Goal: Obtain resource: Obtain resource

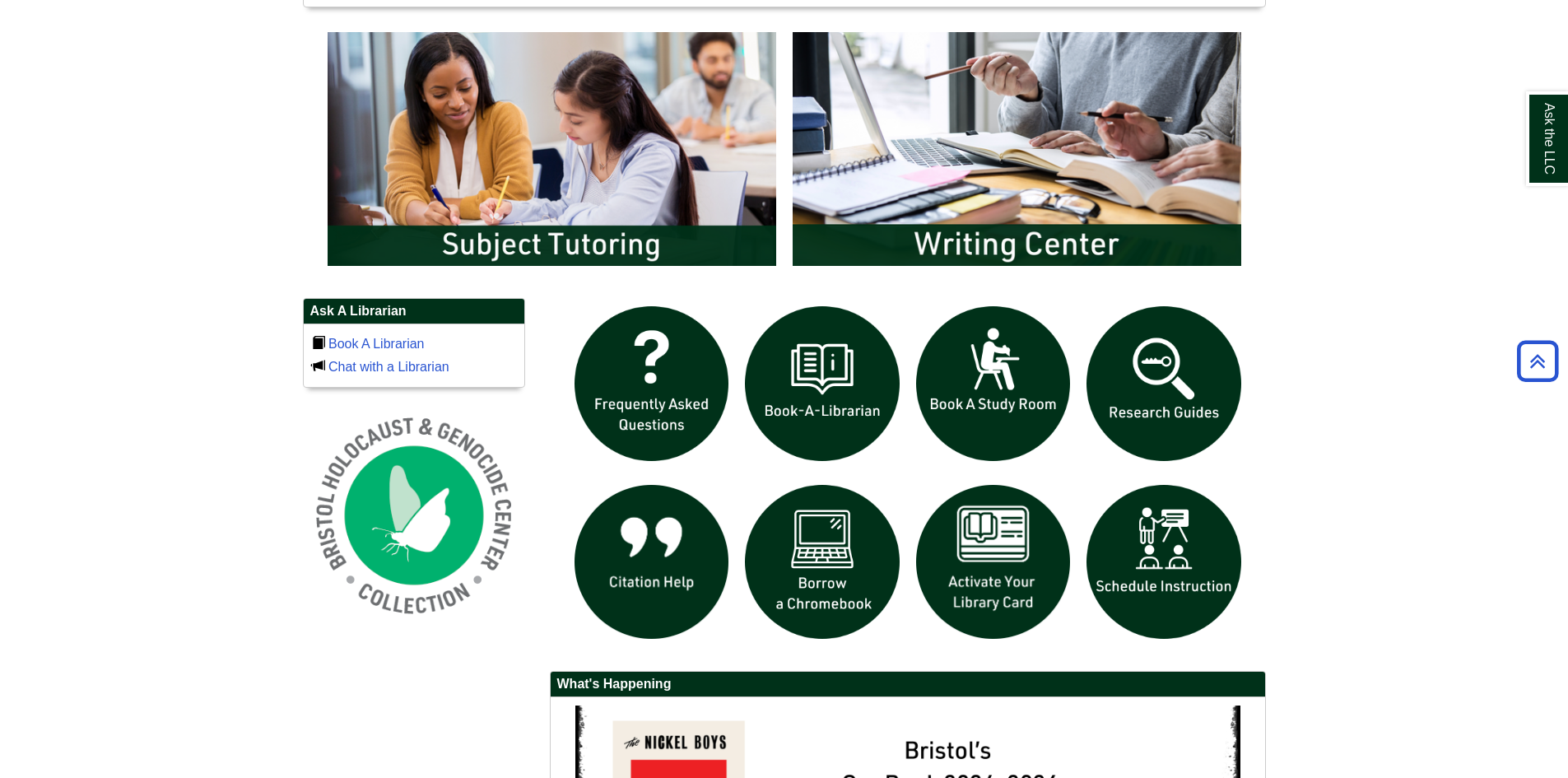
scroll to position [988, 0]
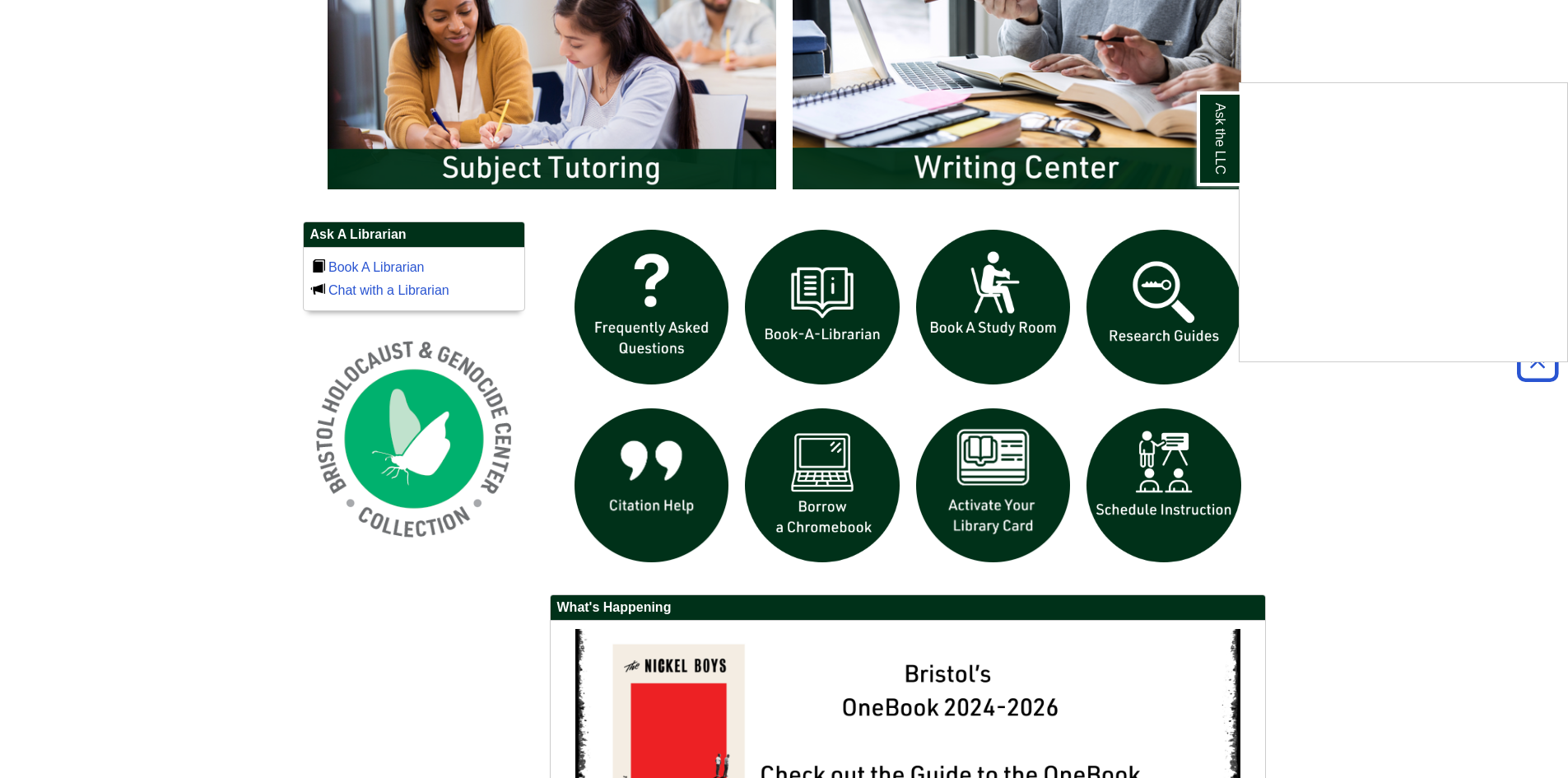
click at [966, 511] on div "Ask the LLC" at bounding box center [784, 389] width 1568 height 778
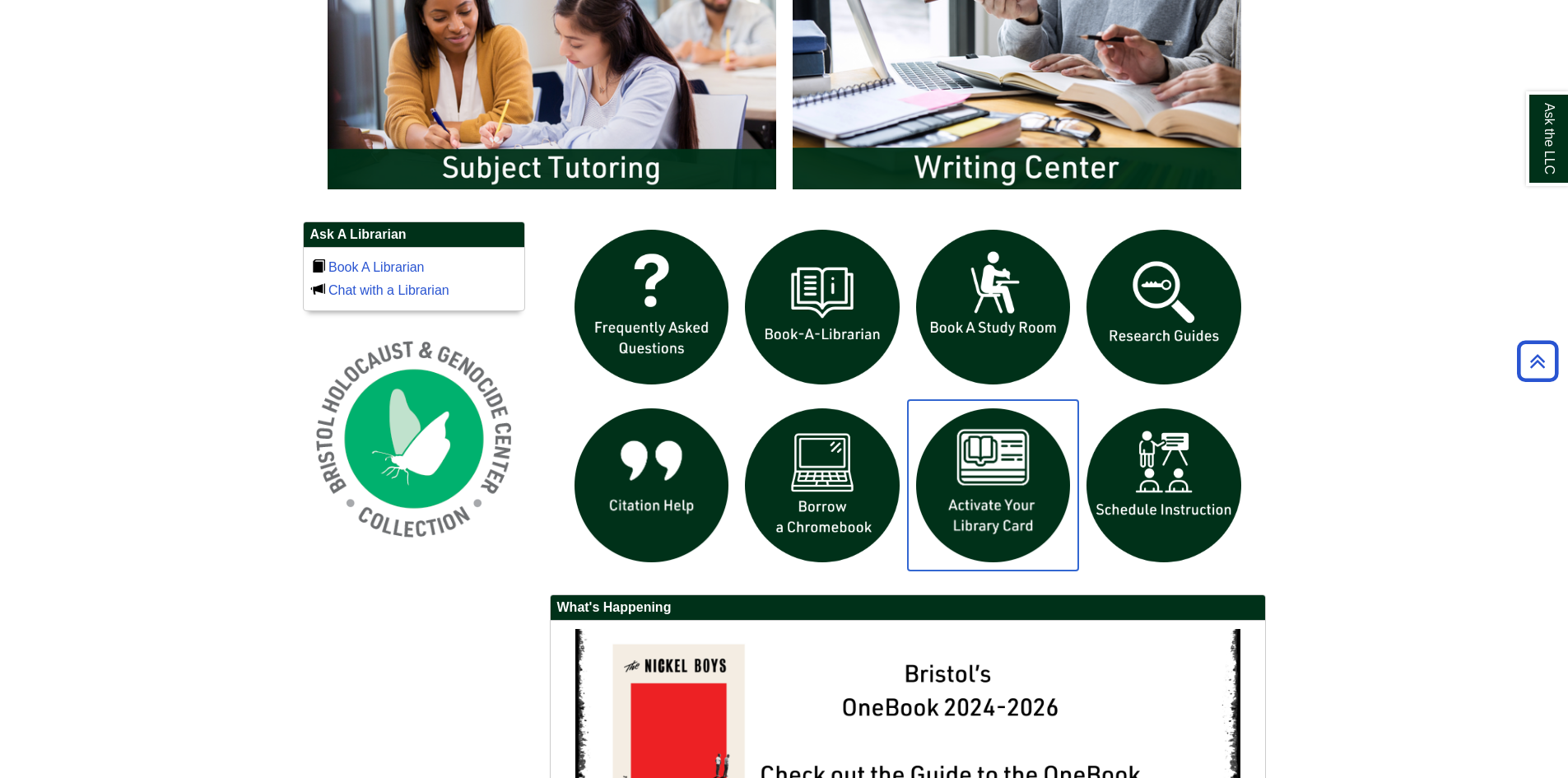
click at [1008, 483] on img "slideshow" at bounding box center [994, 486] width 172 height 172
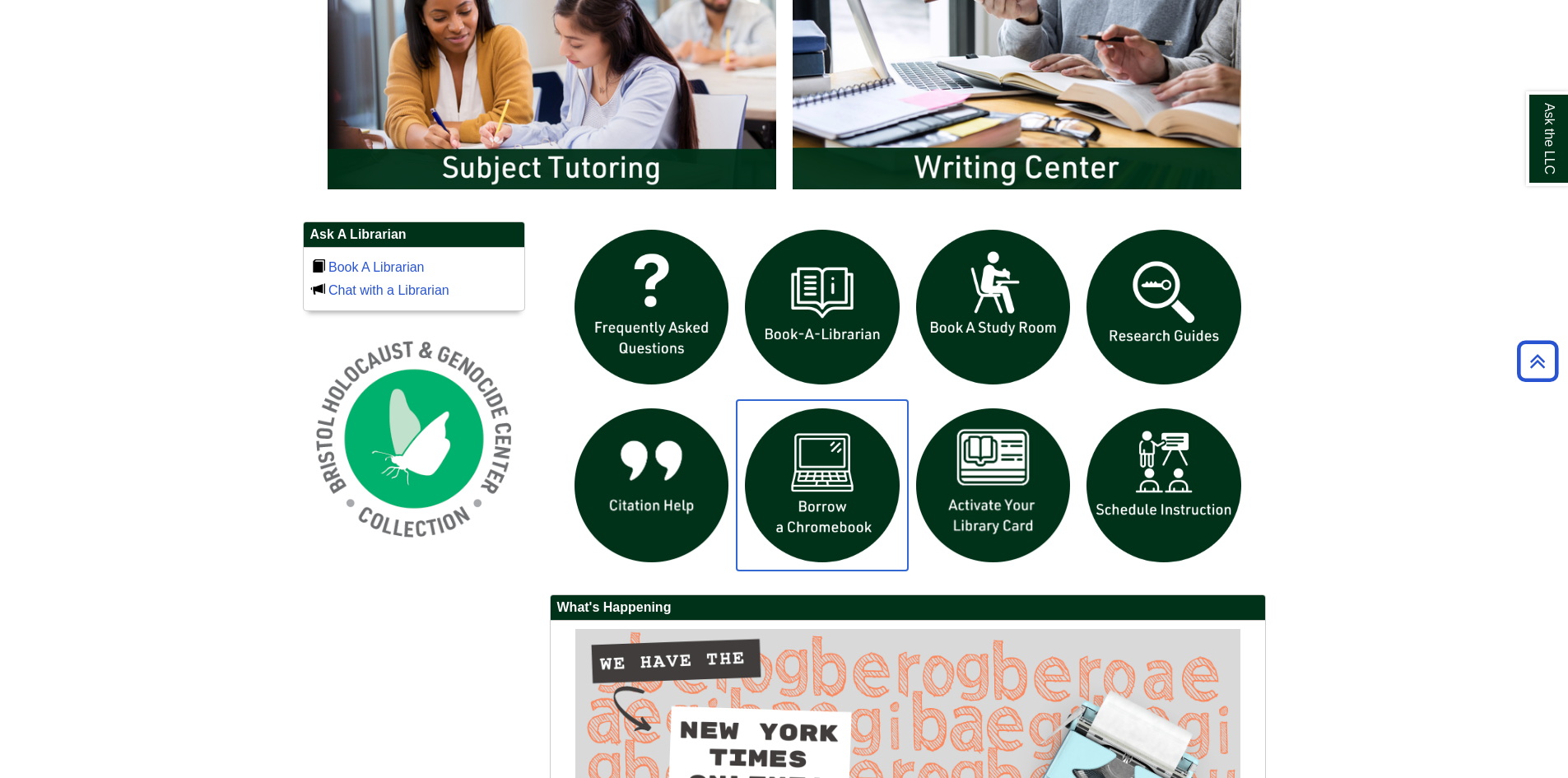
click at [830, 497] on img "slideshow" at bounding box center [822, 486] width 172 height 172
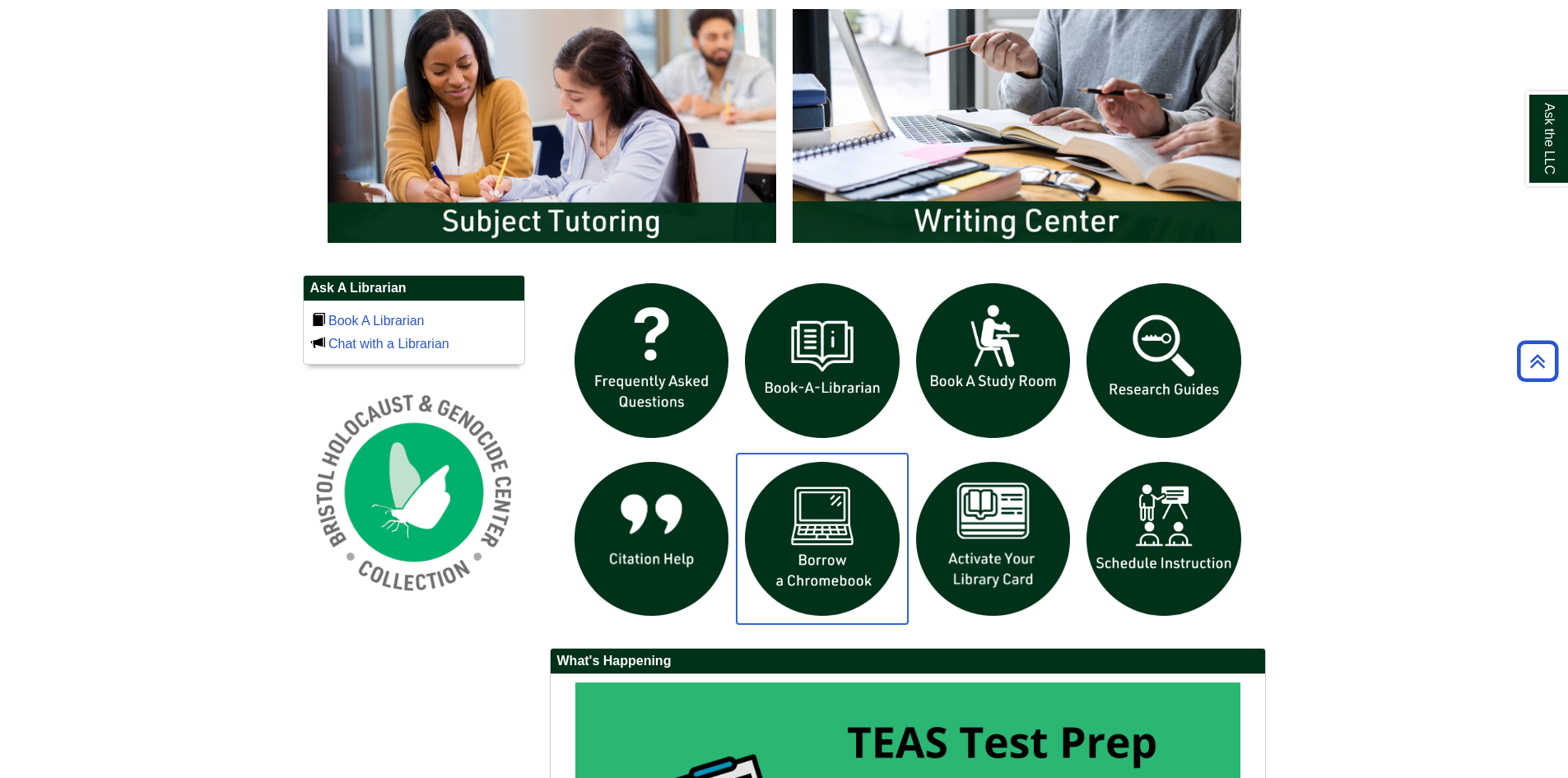
scroll to position [906, 0]
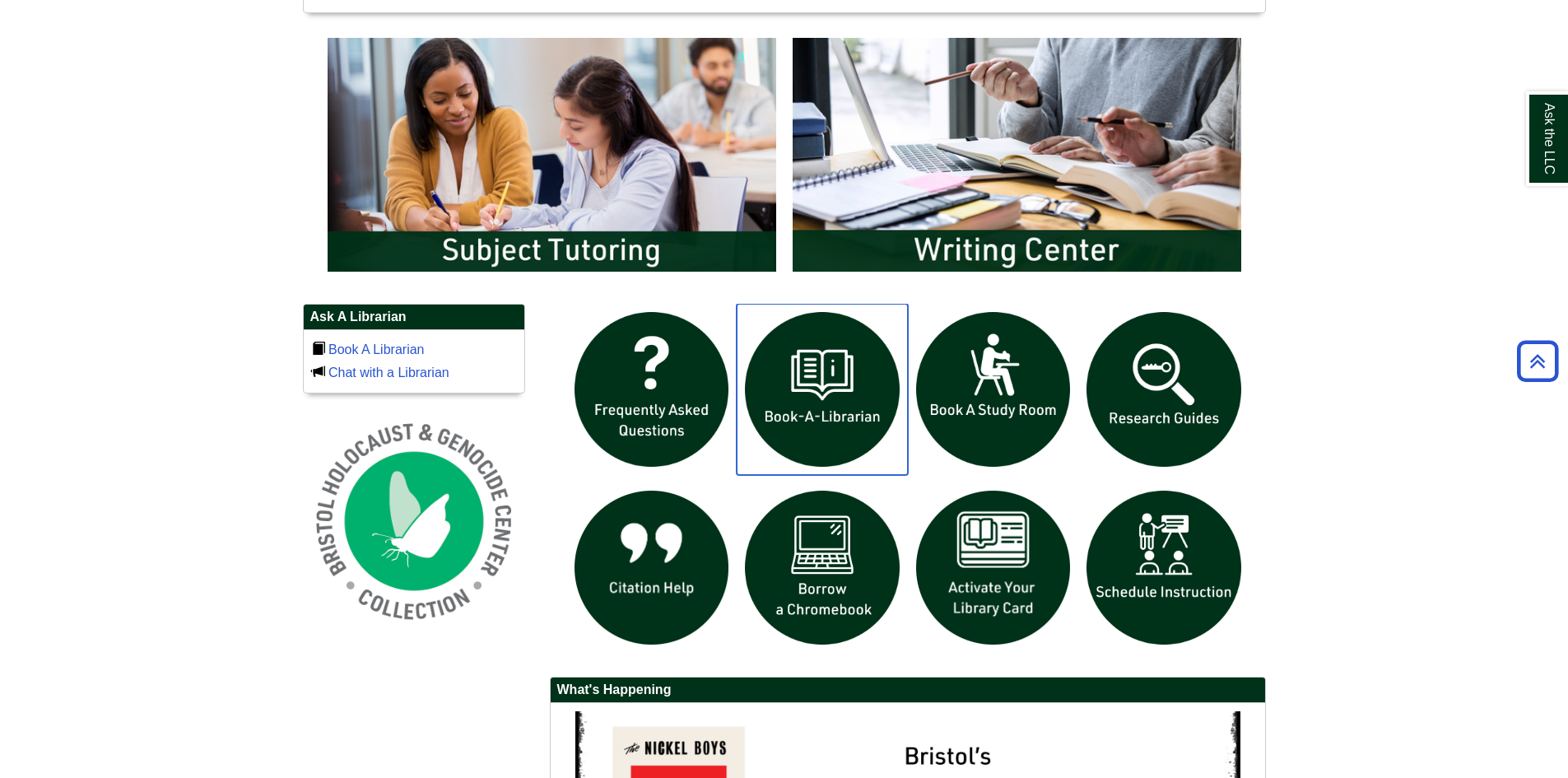
click at [838, 402] on img "slideshow" at bounding box center [822, 390] width 172 height 172
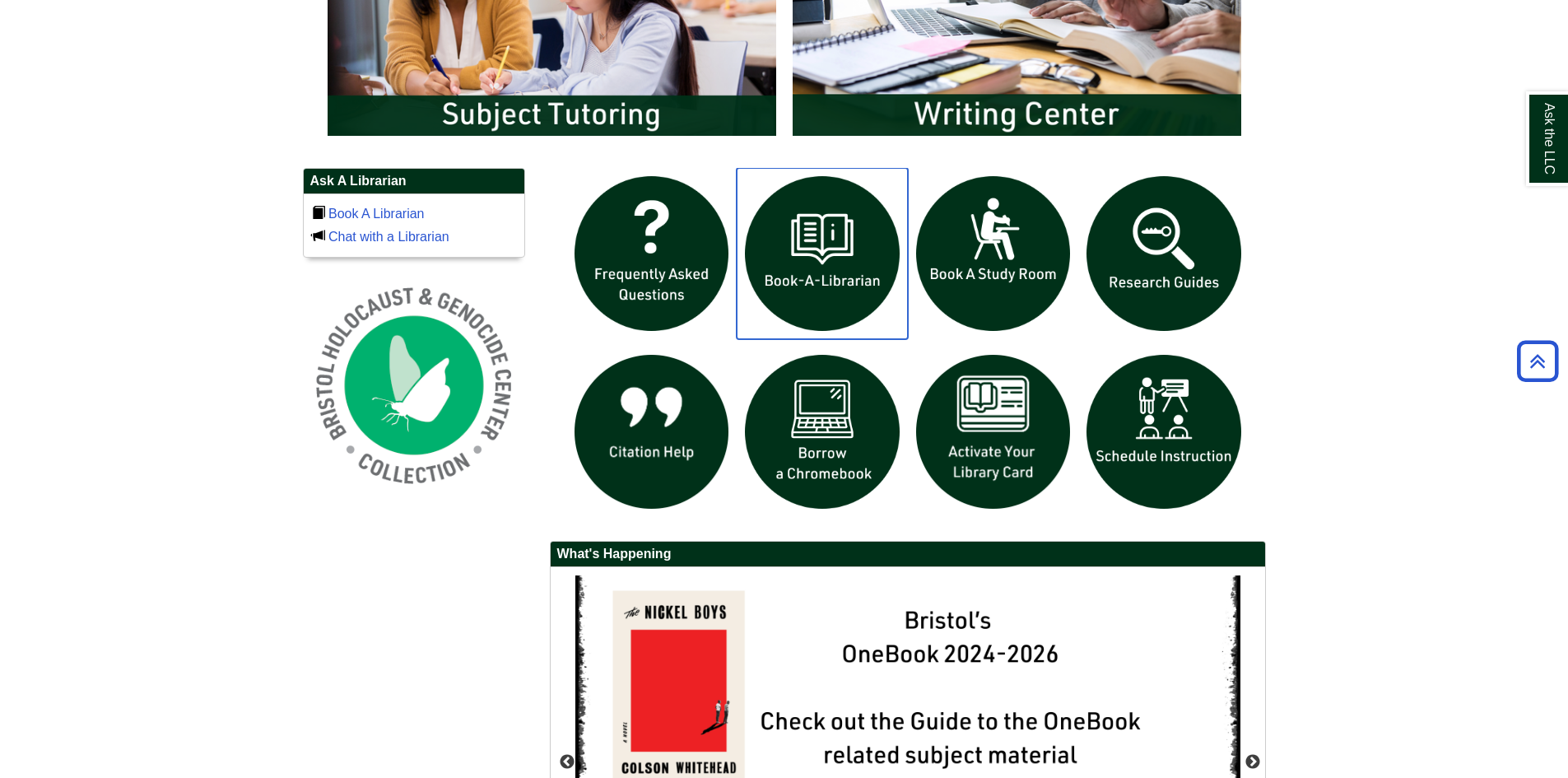
scroll to position [1071, 0]
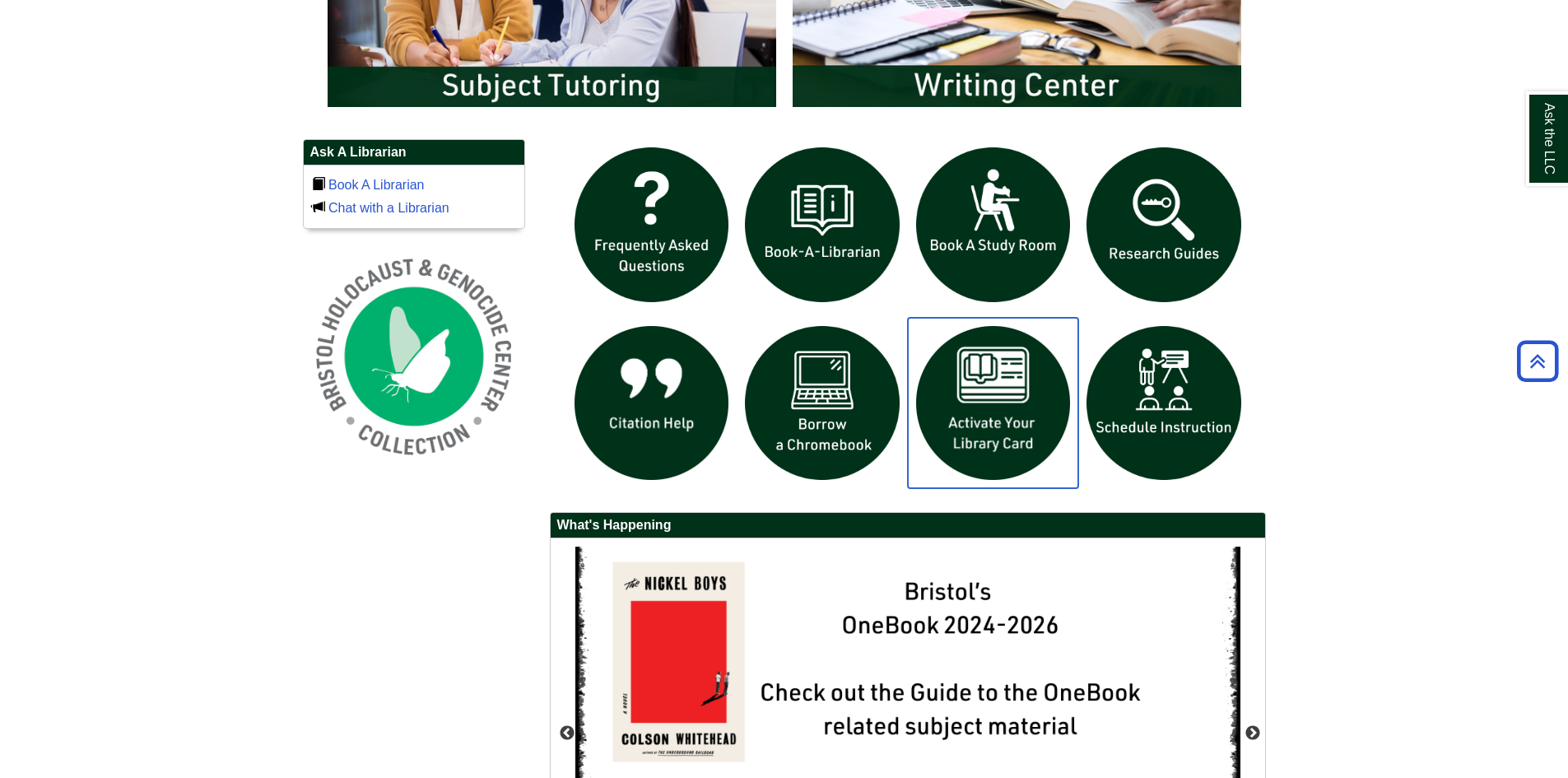
click at [1003, 429] on img "slideshow" at bounding box center [994, 404] width 172 height 172
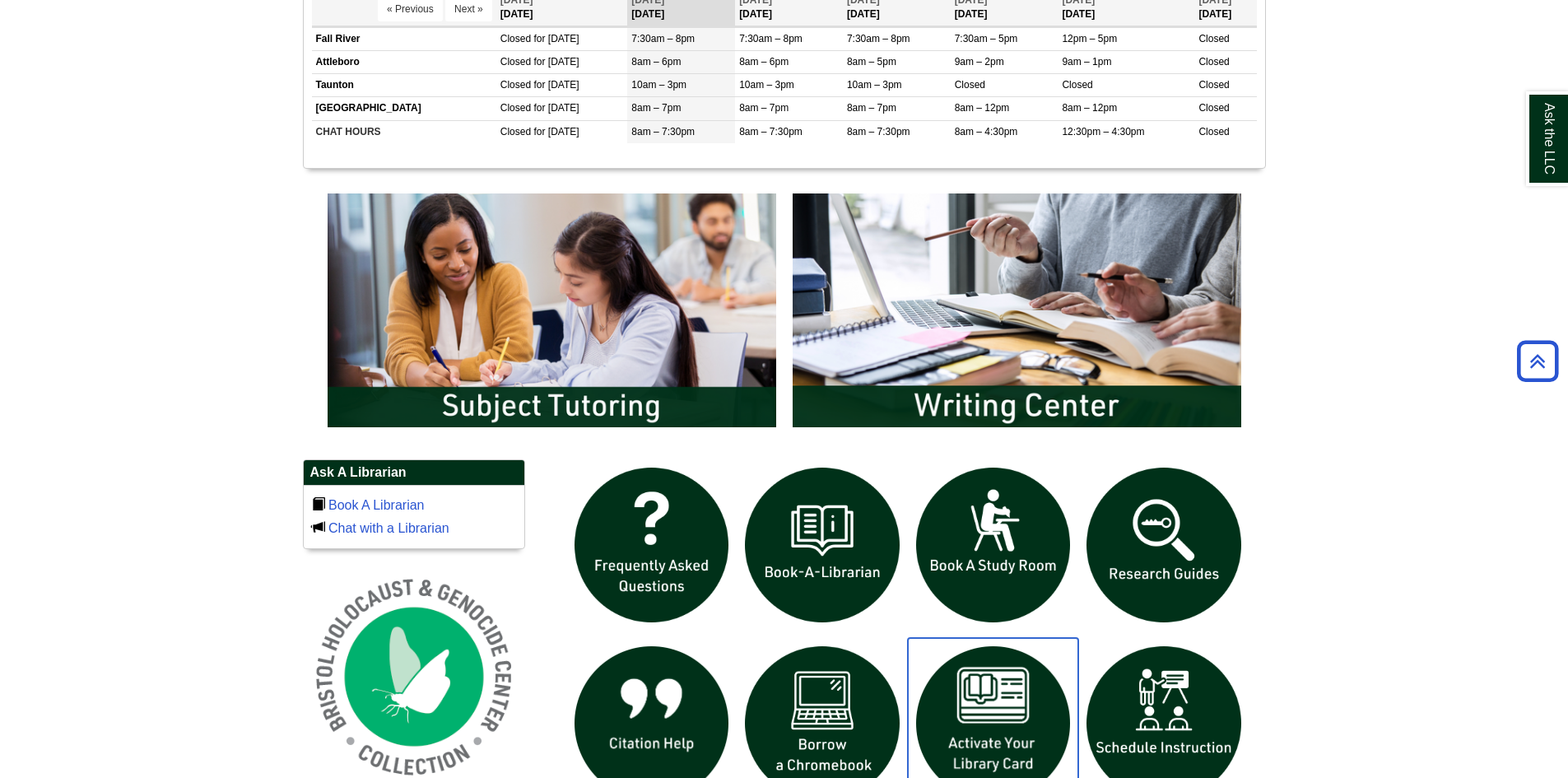
scroll to position [668, 0]
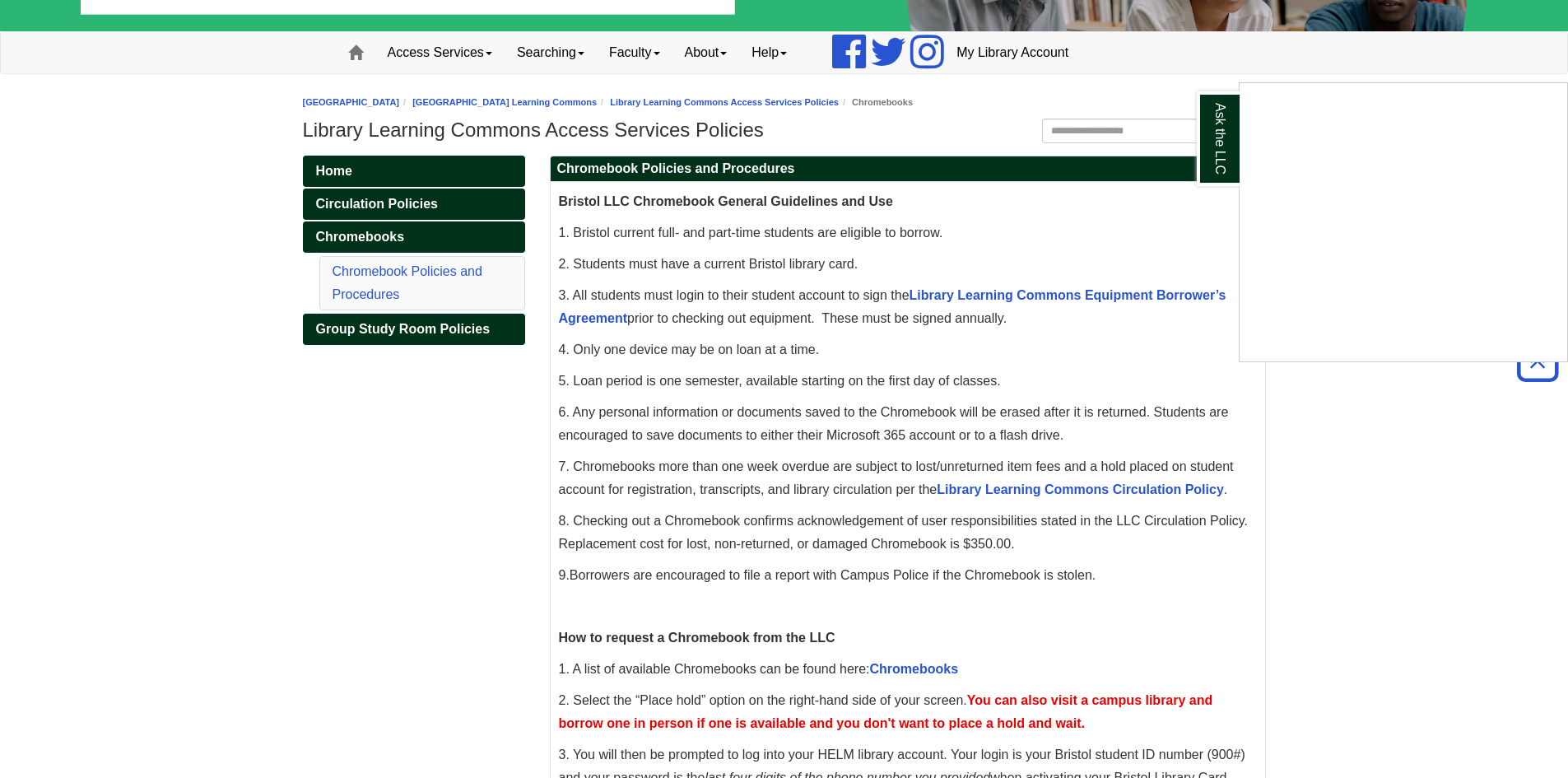
scroll to position [87, 0]
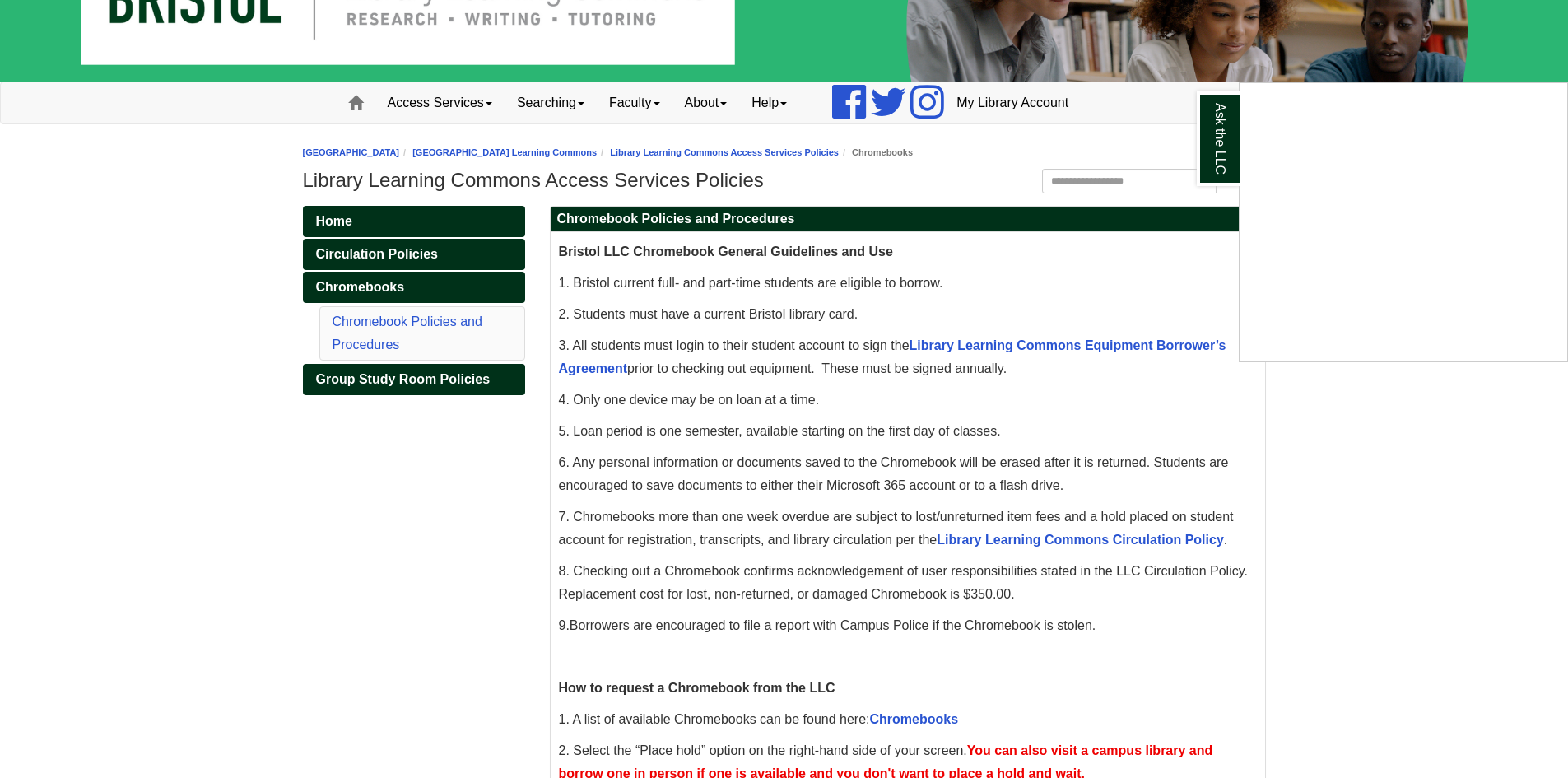
click at [1118, 344] on div "Ask the LLC" at bounding box center [784, 389] width 1568 height 778
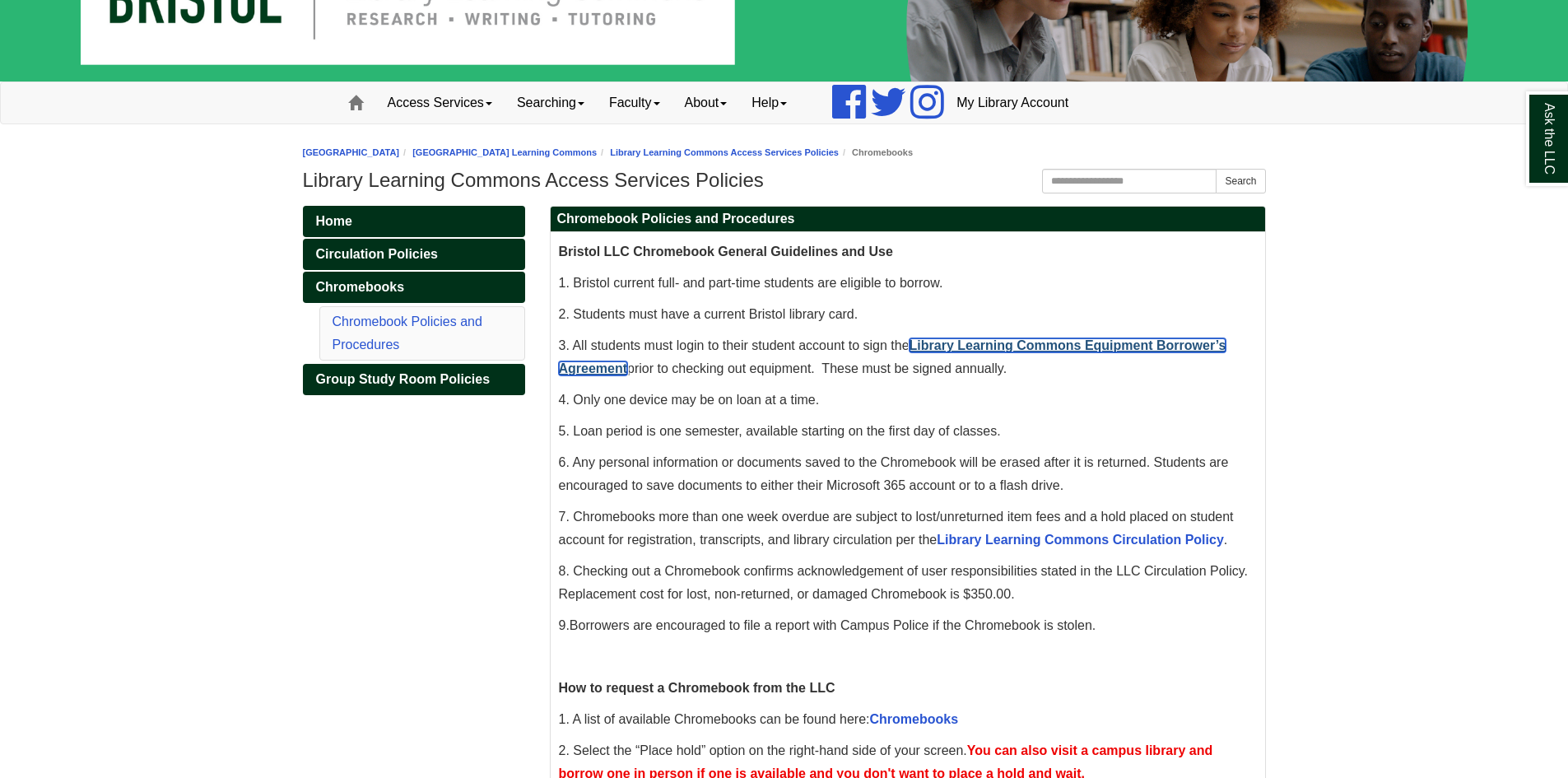
click at [1122, 341] on link "Library Learning Commons Equipment Borrower’s Agreement" at bounding box center [893, 356] width 668 height 37
